Goal: Information Seeking & Learning: Learn about a topic

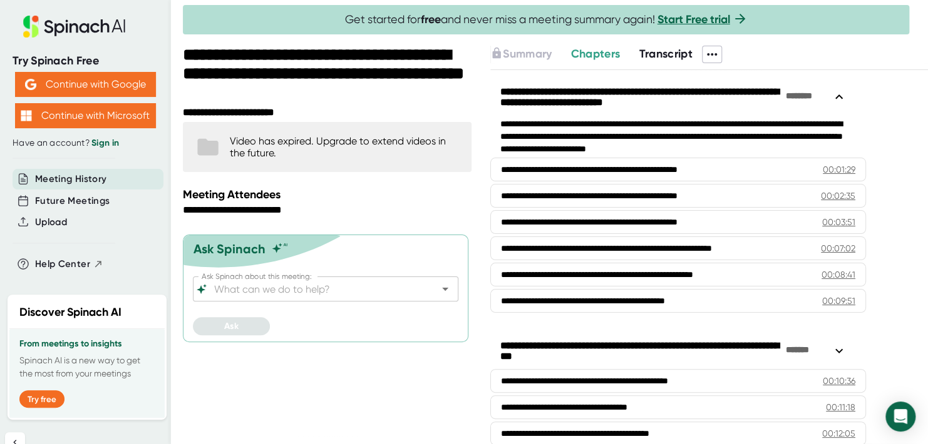
click at [679, 58] on span "Transcript" at bounding box center [665, 54] width 54 height 14
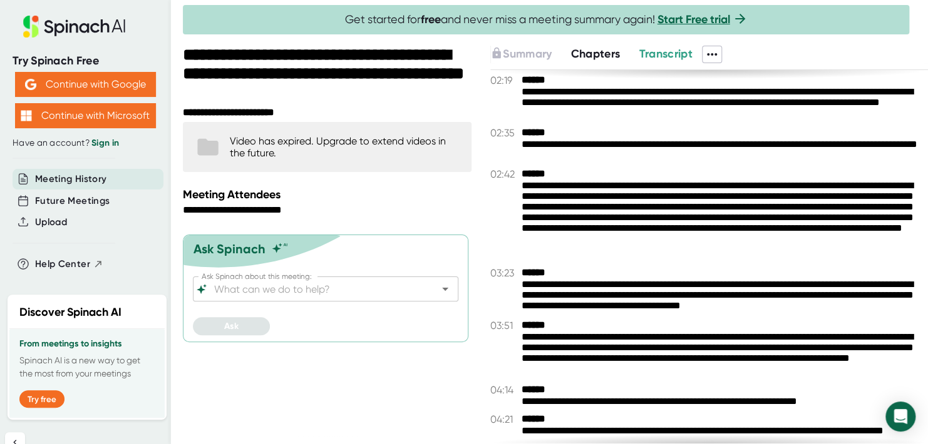
scroll to position [876, 0]
